Goal: Information Seeking & Learning: Learn about a topic

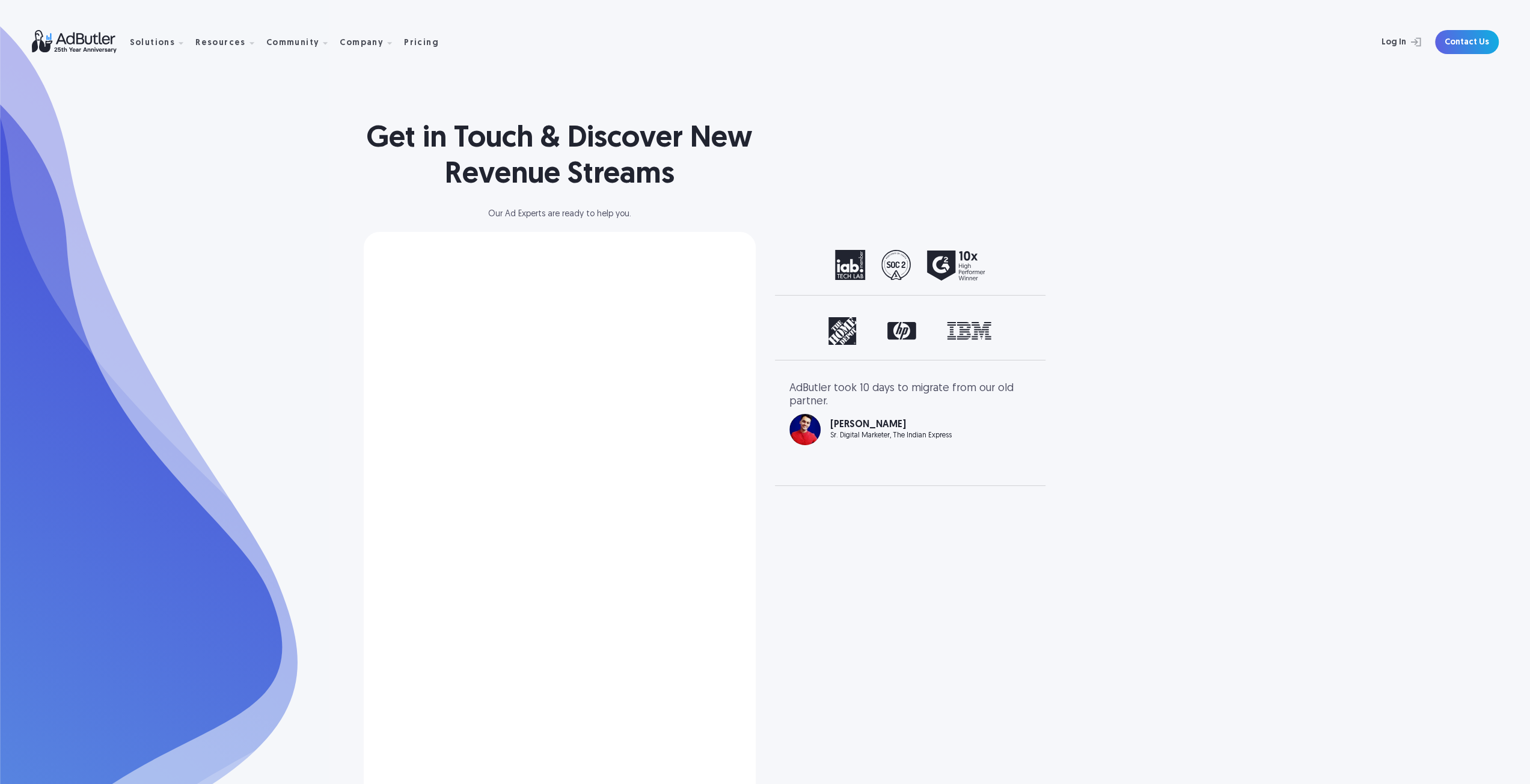
select select "[GEOGRAPHIC_DATA]"
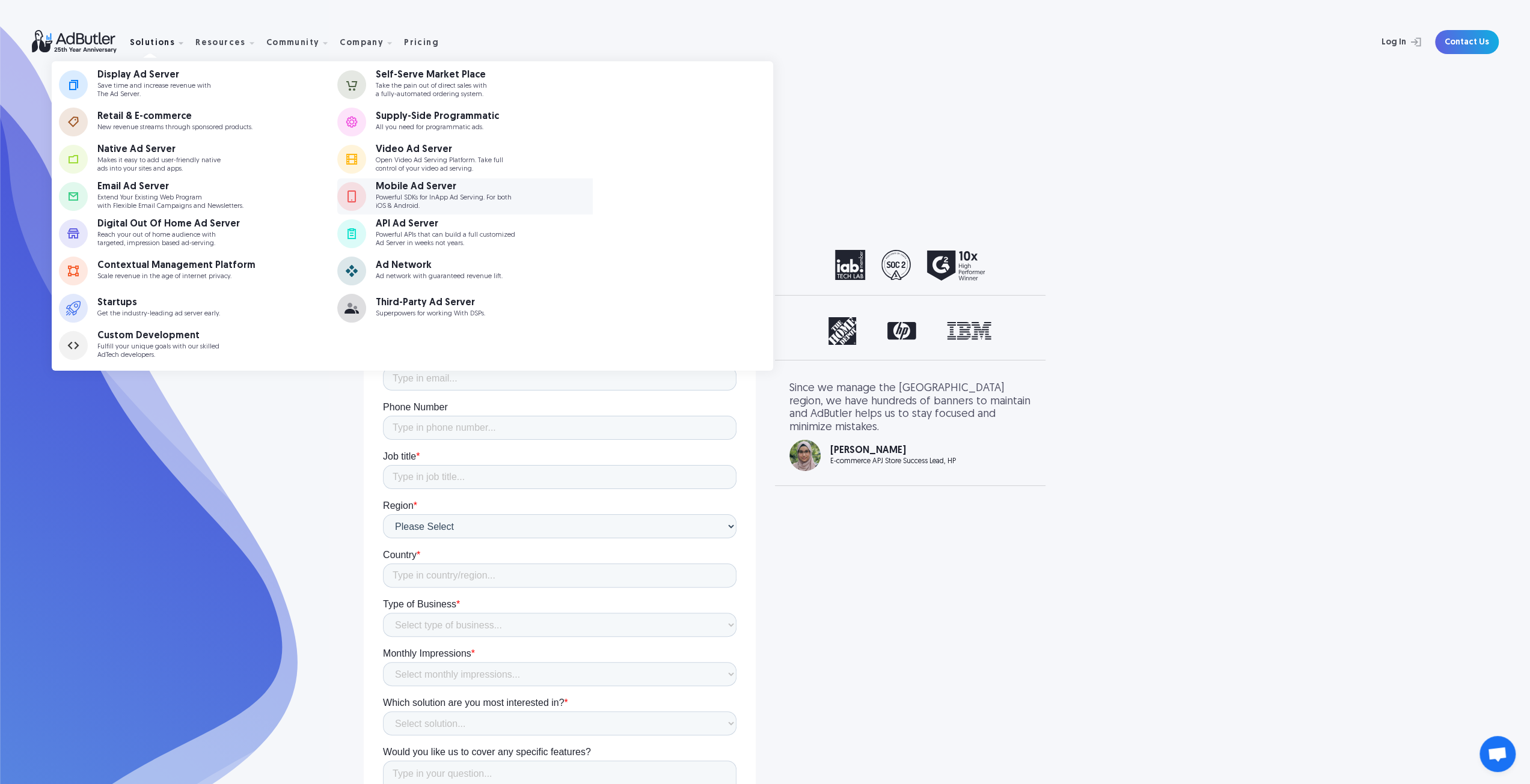
click at [377, 204] on p "Powerful SDKs for InApp Ad Serving. For both iOS & Android." at bounding box center [444, 202] width 136 height 16
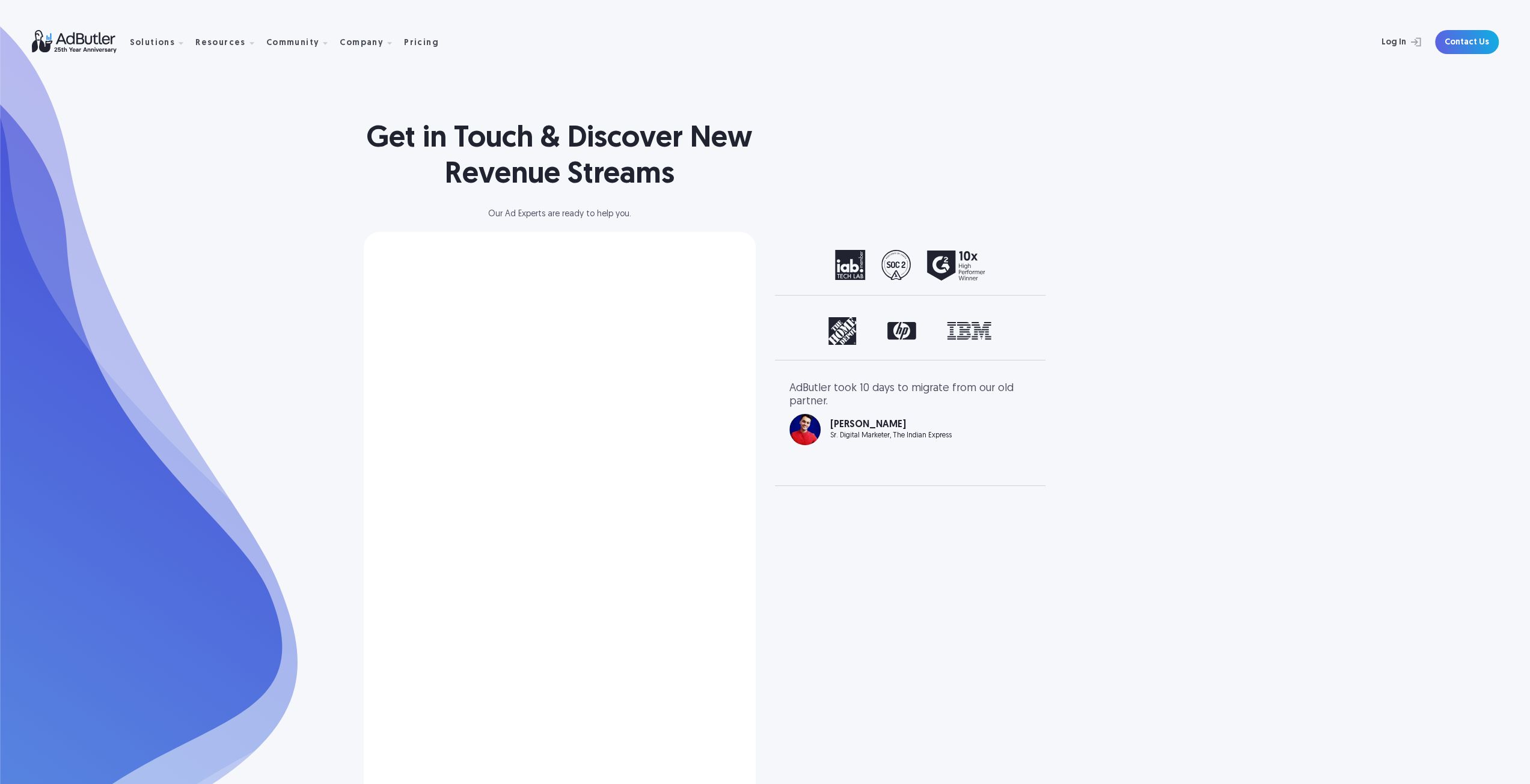
select select "[GEOGRAPHIC_DATA]"
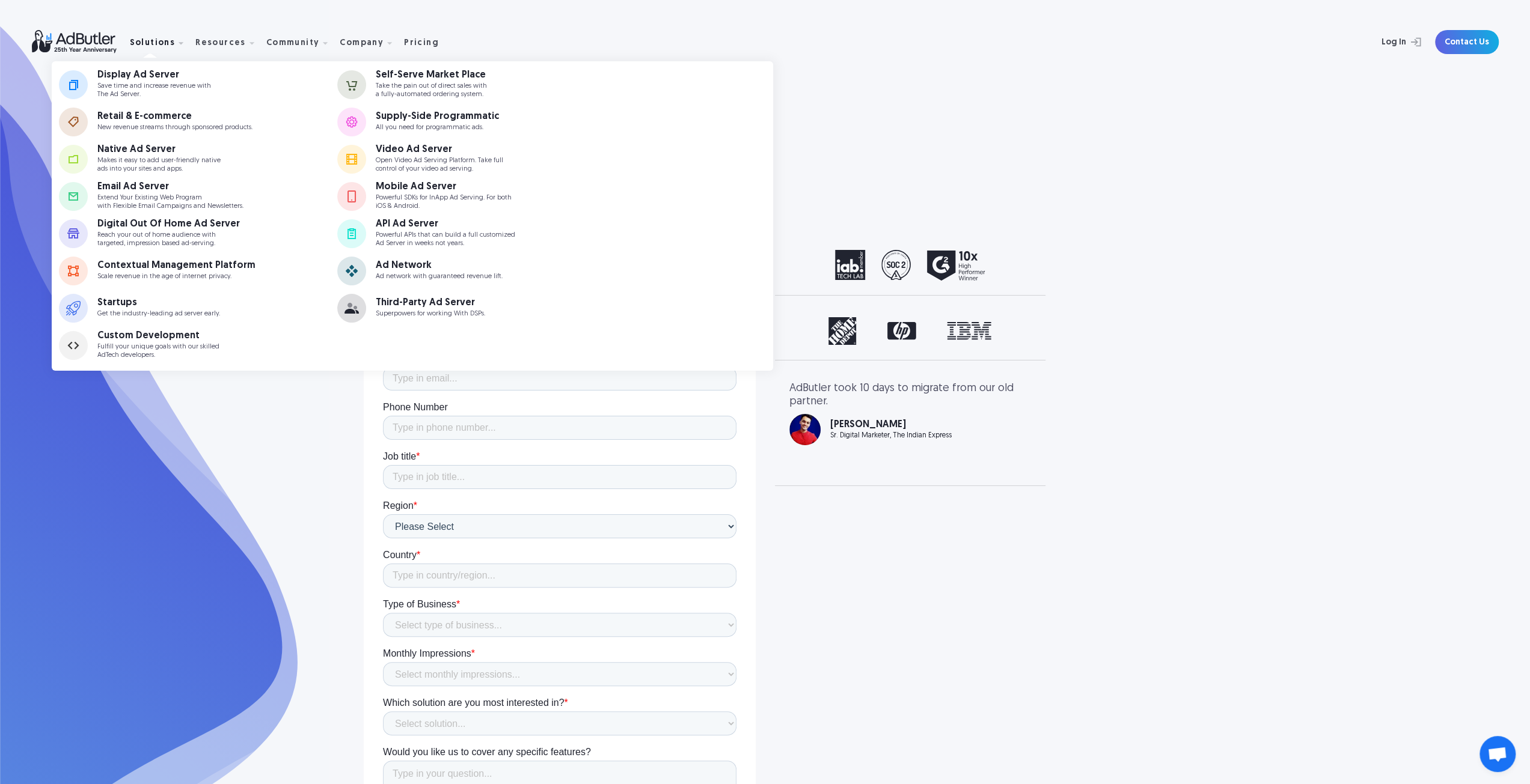
click at [161, 45] on div "Solutions" at bounding box center [153, 43] width 46 height 8
click at [409, 226] on div "API Ad Server" at bounding box center [445, 224] width 140 height 10
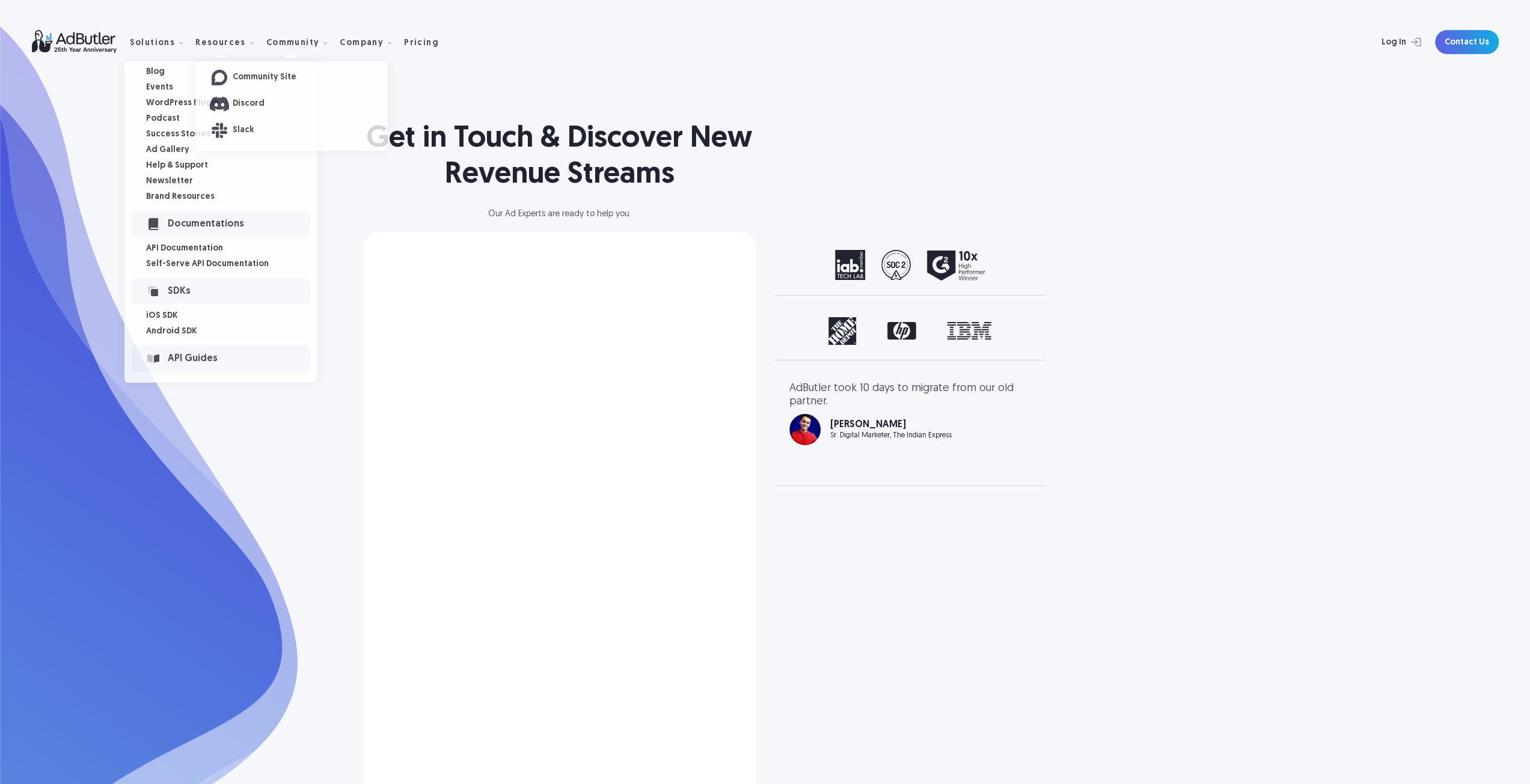
select select "[GEOGRAPHIC_DATA]"
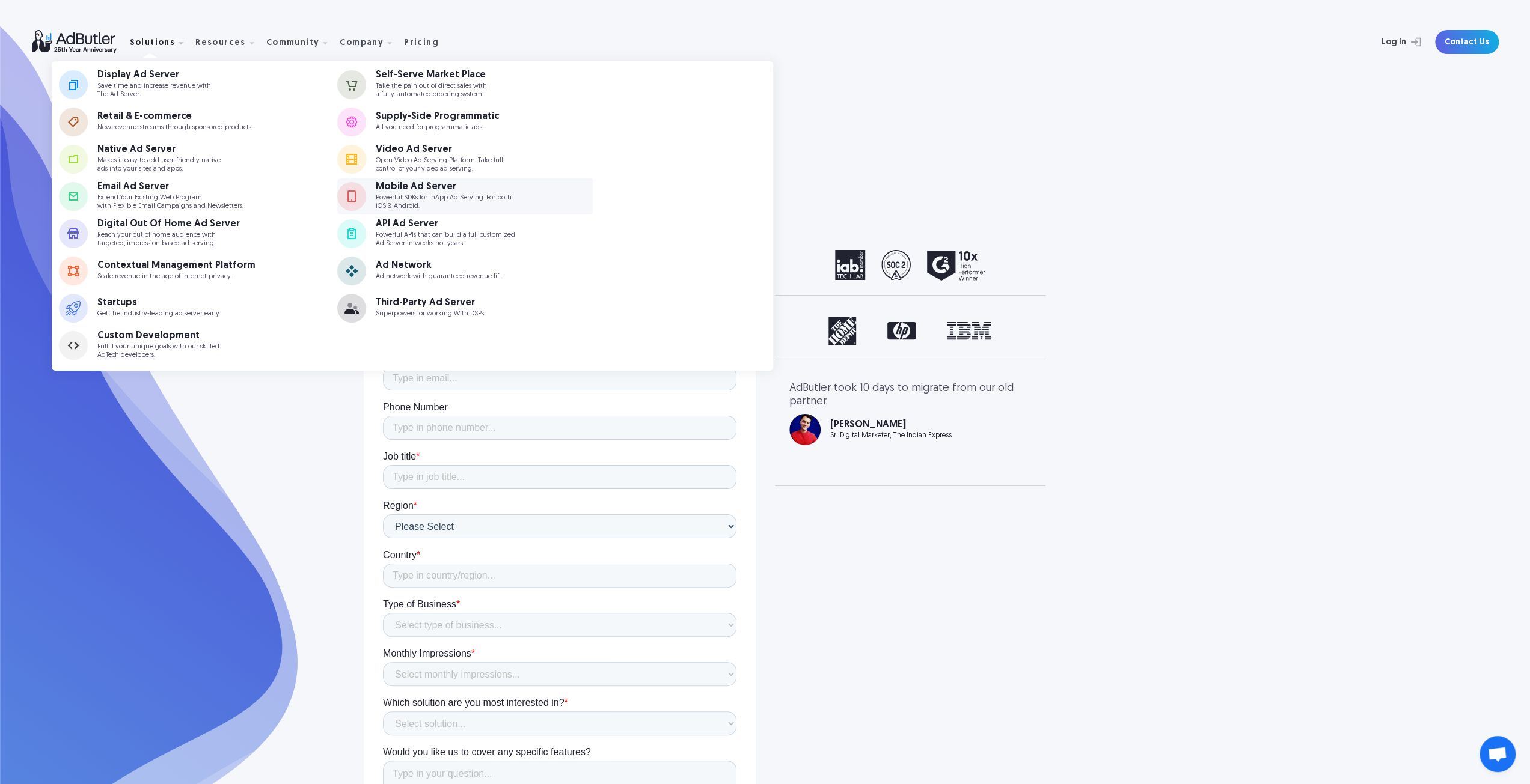
click at [410, 199] on p "Powerful SDKs for InApp Ad Serving. For both iOS & Android." at bounding box center [444, 202] width 136 height 16
